Goal: Information Seeking & Learning: Learn about a topic

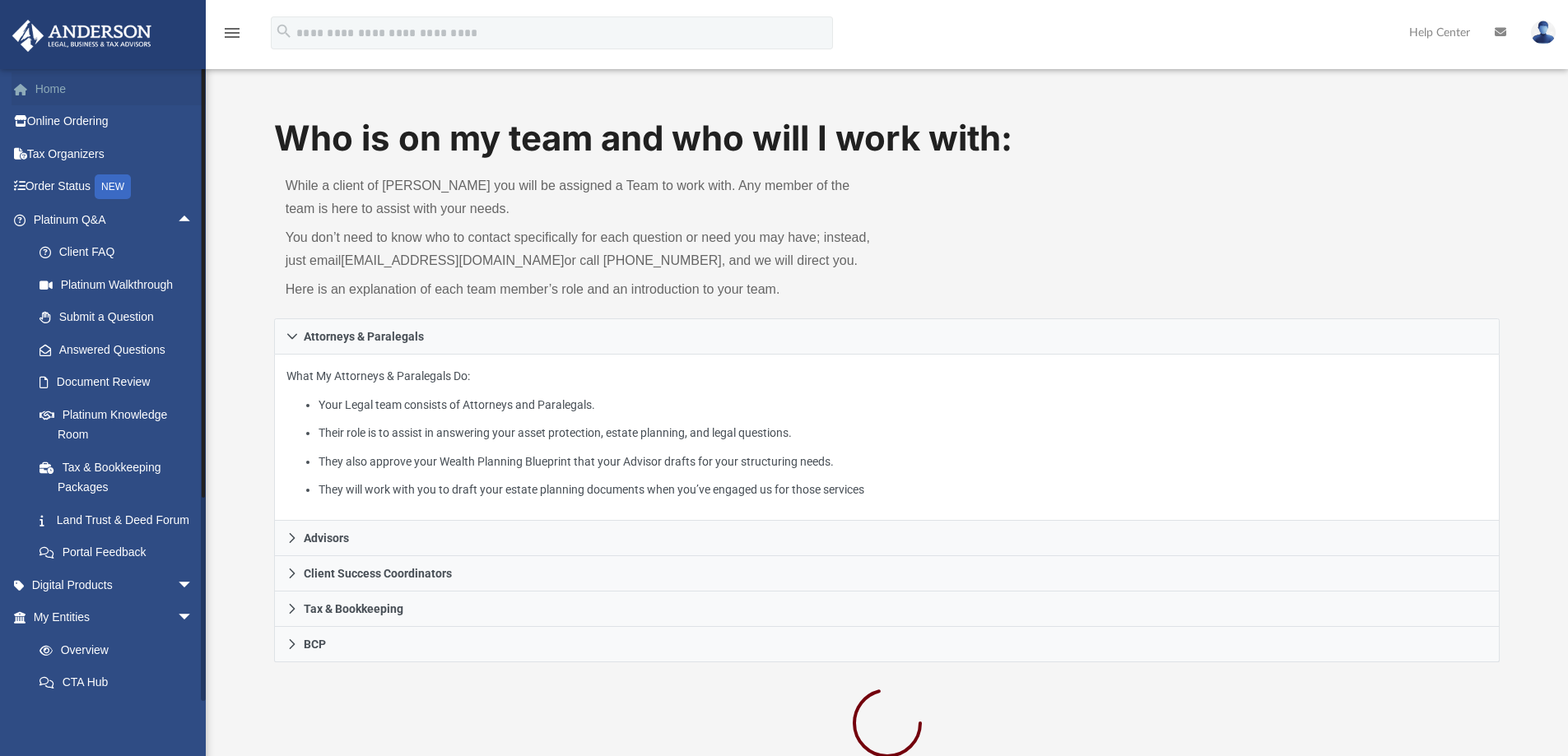
click at [46, 89] on link "Home" at bounding box center [115, 89] width 206 height 33
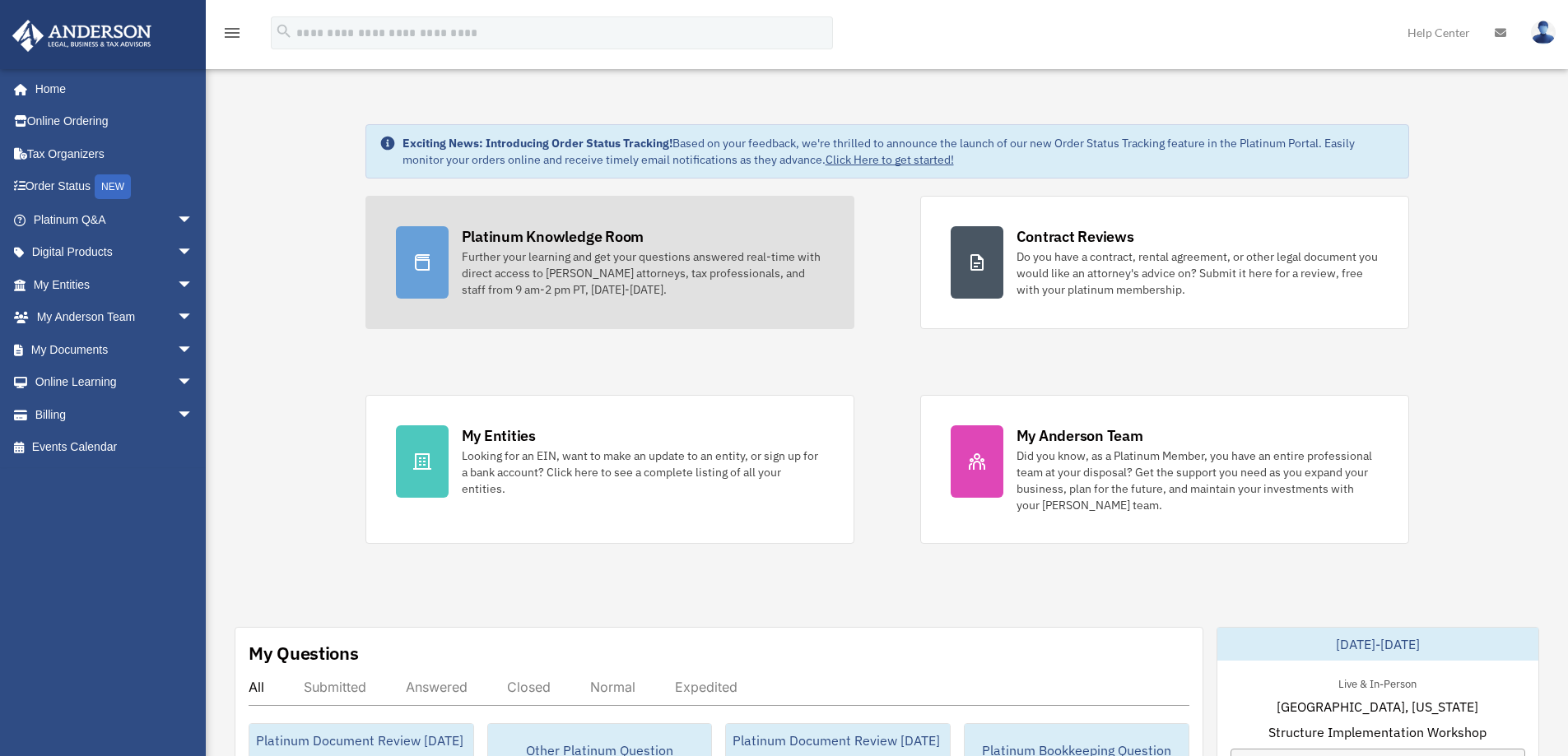
click at [580, 287] on div "Further your learning and get your questions answered real-time with direct acc…" at bounding box center [643, 273] width 362 height 49
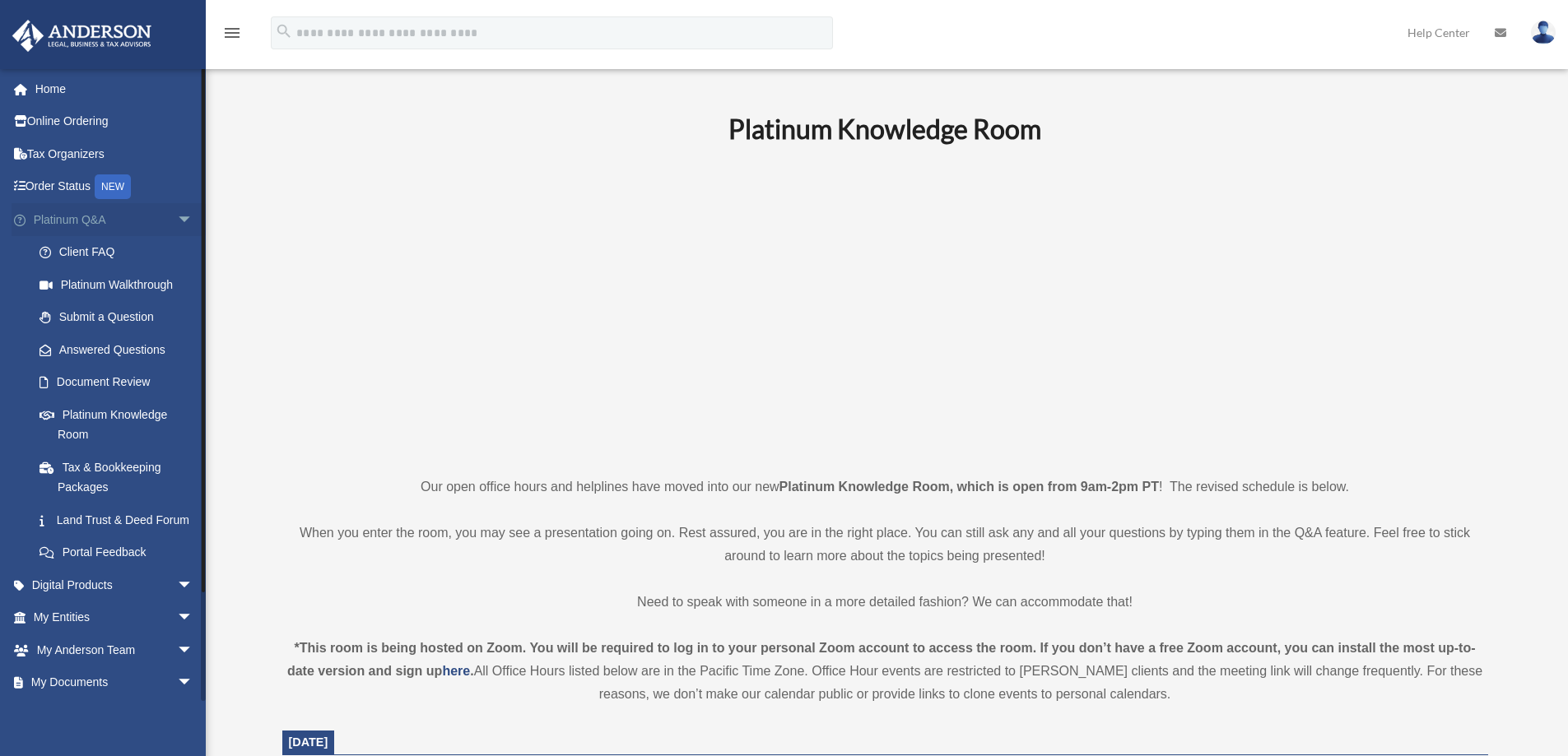
click at [177, 214] on span "arrow_drop_down" at bounding box center [194, 219] width 33 height 34
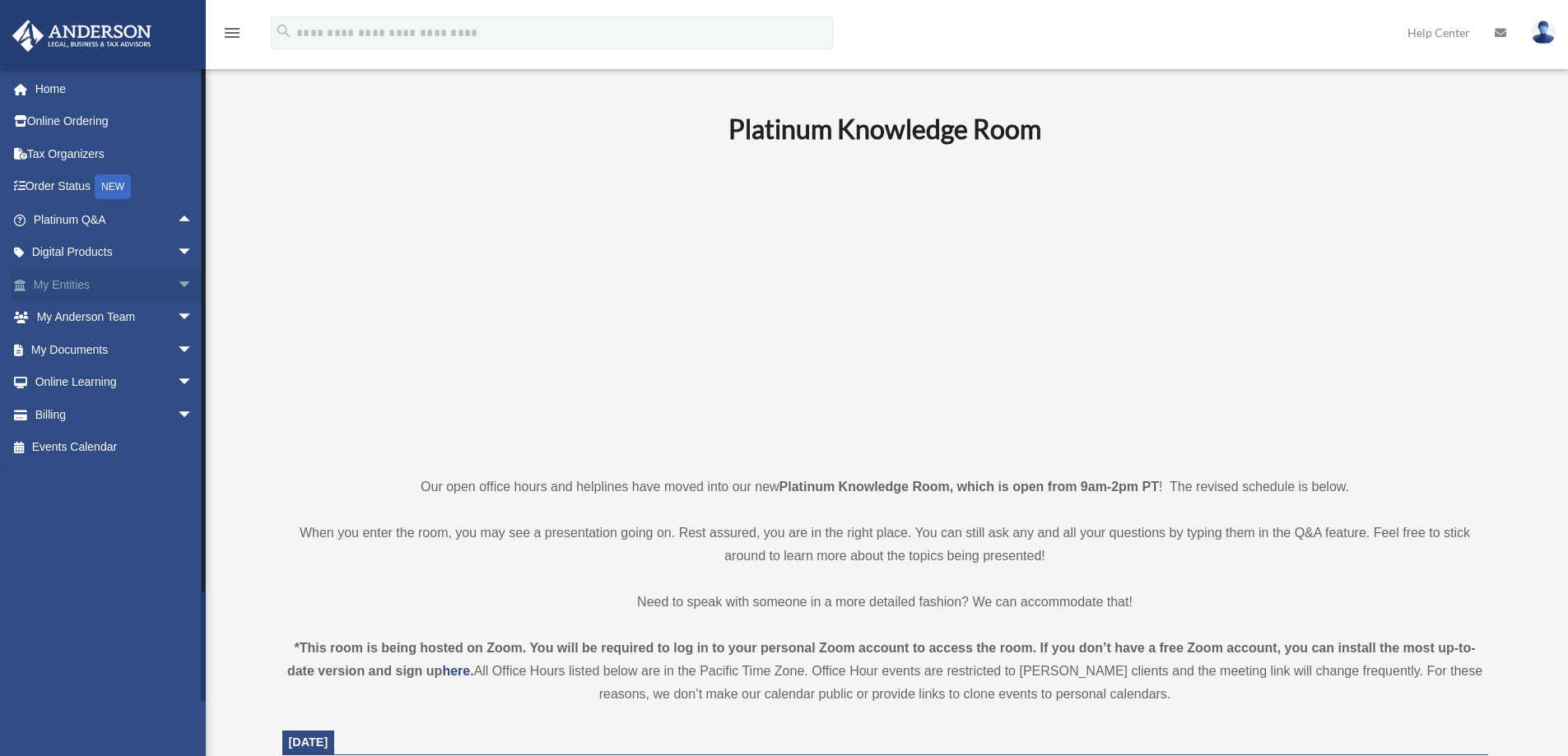
click at [177, 284] on span "arrow_drop_down" at bounding box center [194, 284] width 33 height 34
